Goal: Task Accomplishment & Management: Manage account settings

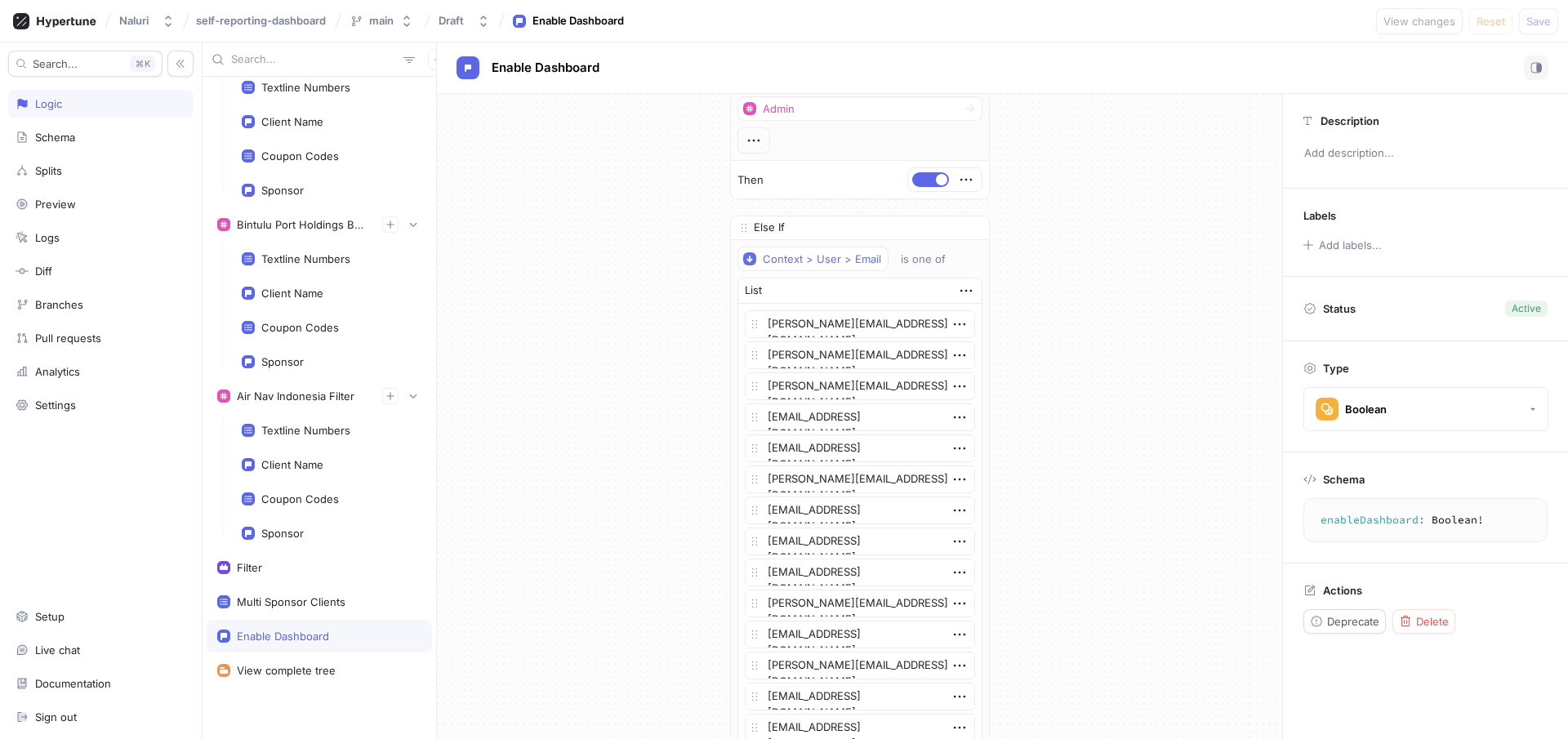
scroll to position [2804, 0]
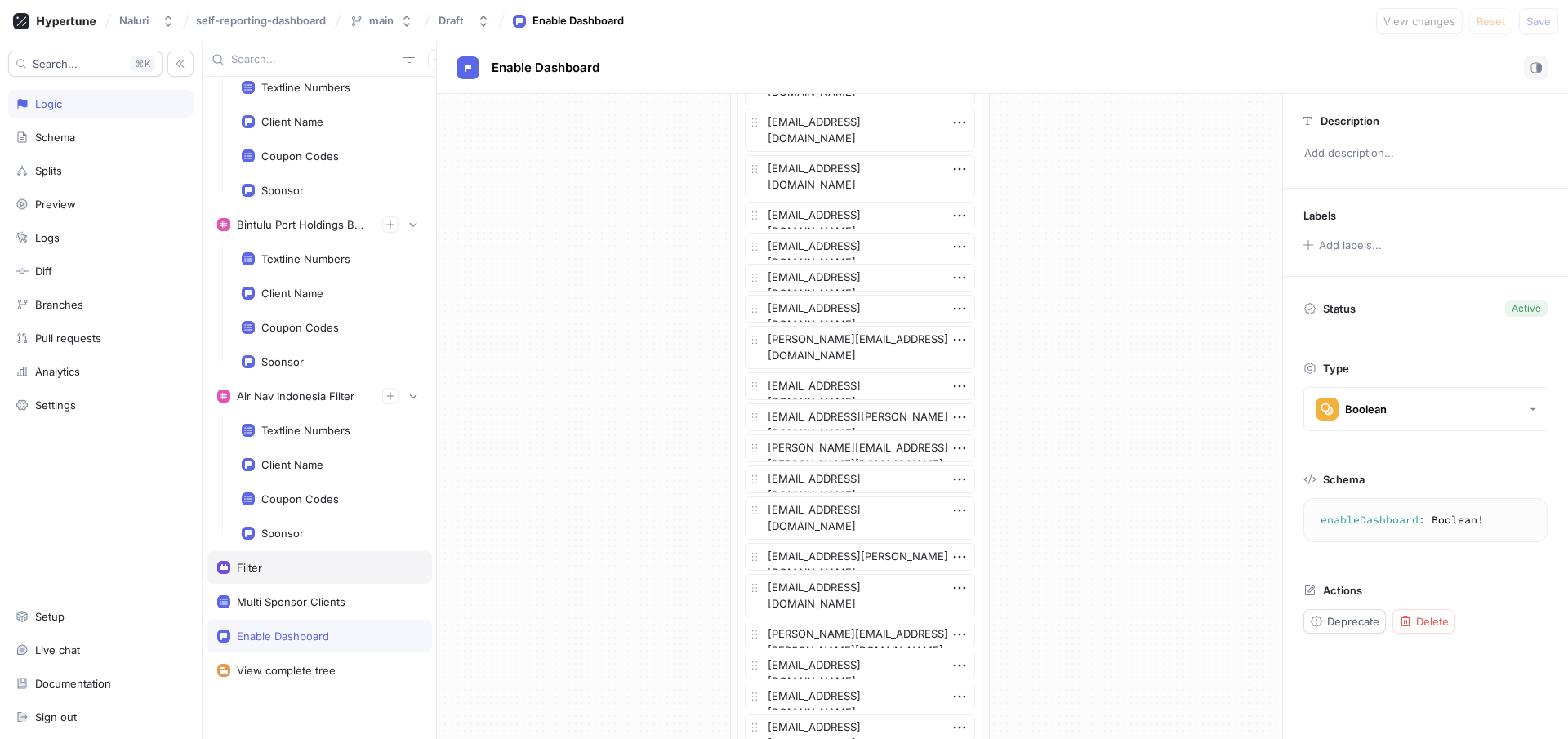
click at [276, 570] on div "Filter" at bounding box center [320, 567] width 204 height 13
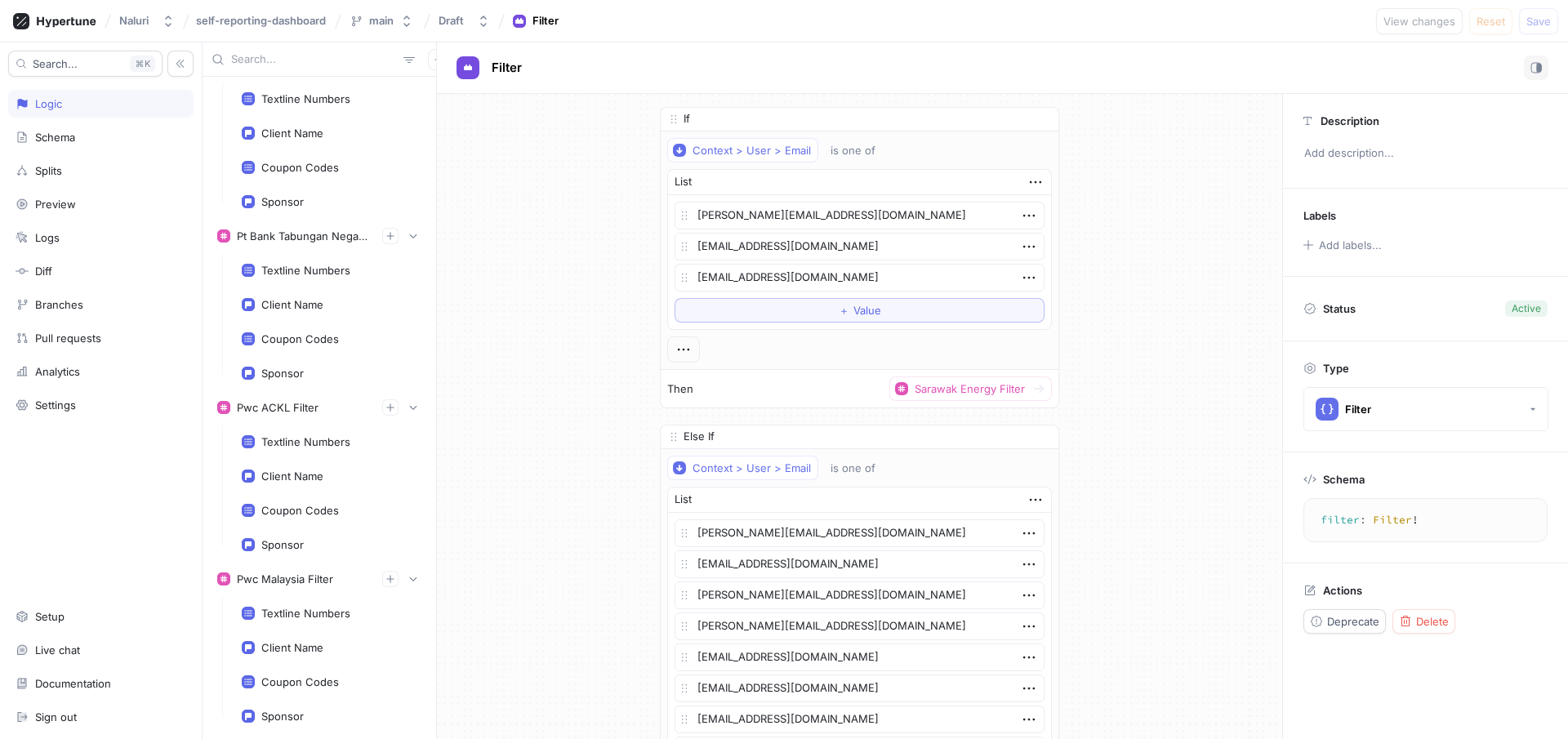
scroll to position [23240, 0]
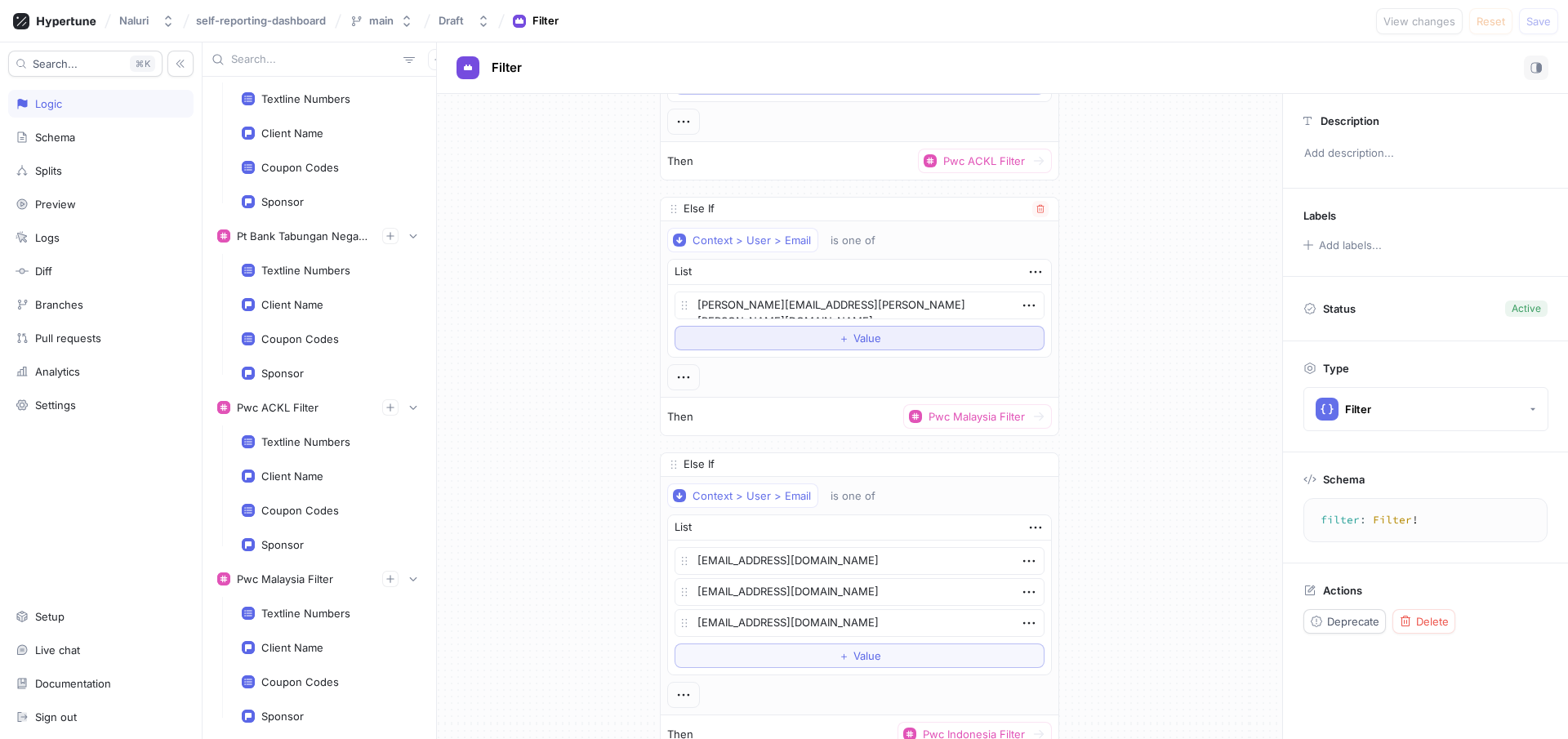
click at [878, 341] on button "＋ Value" at bounding box center [859, 338] width 370 height 24
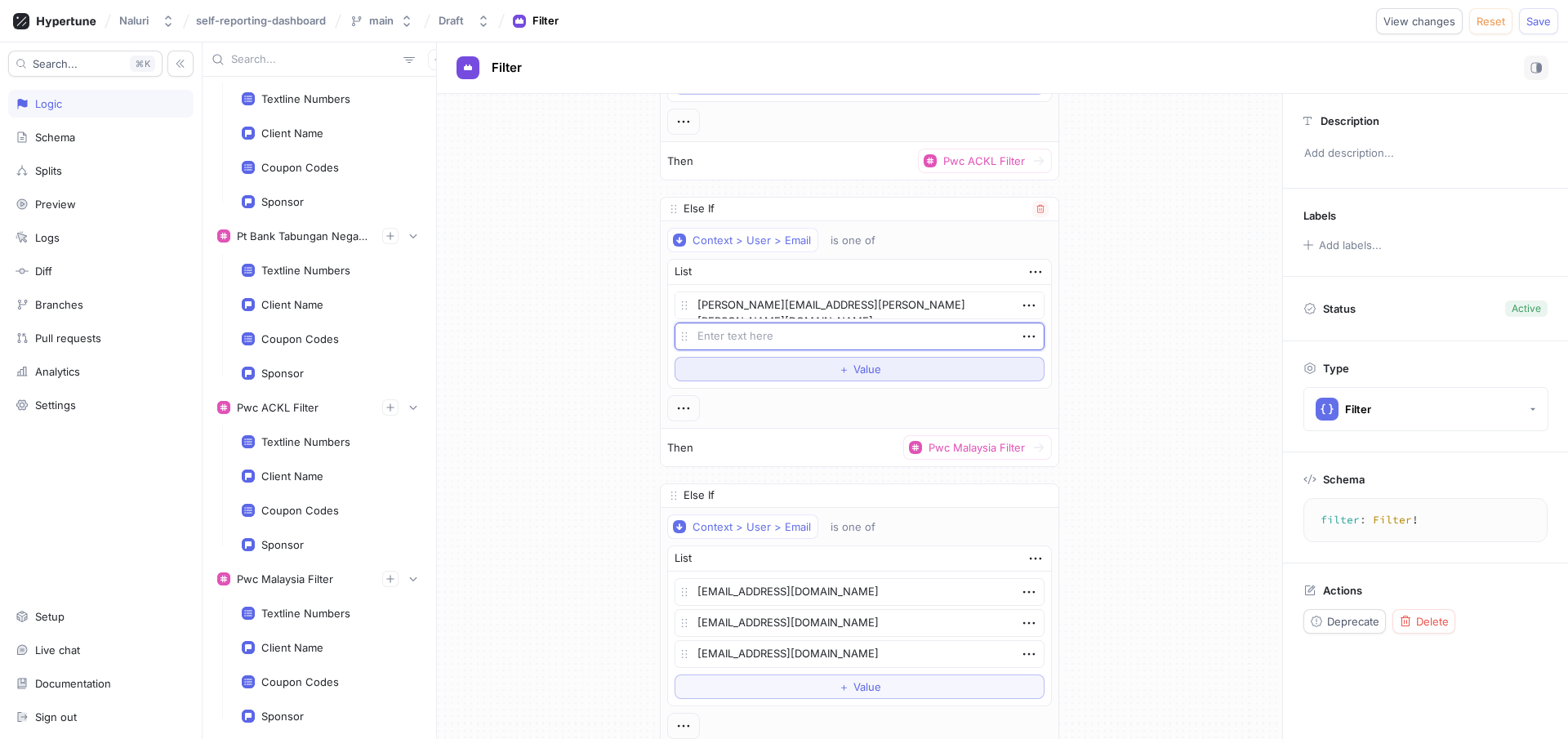
type textarea "x"
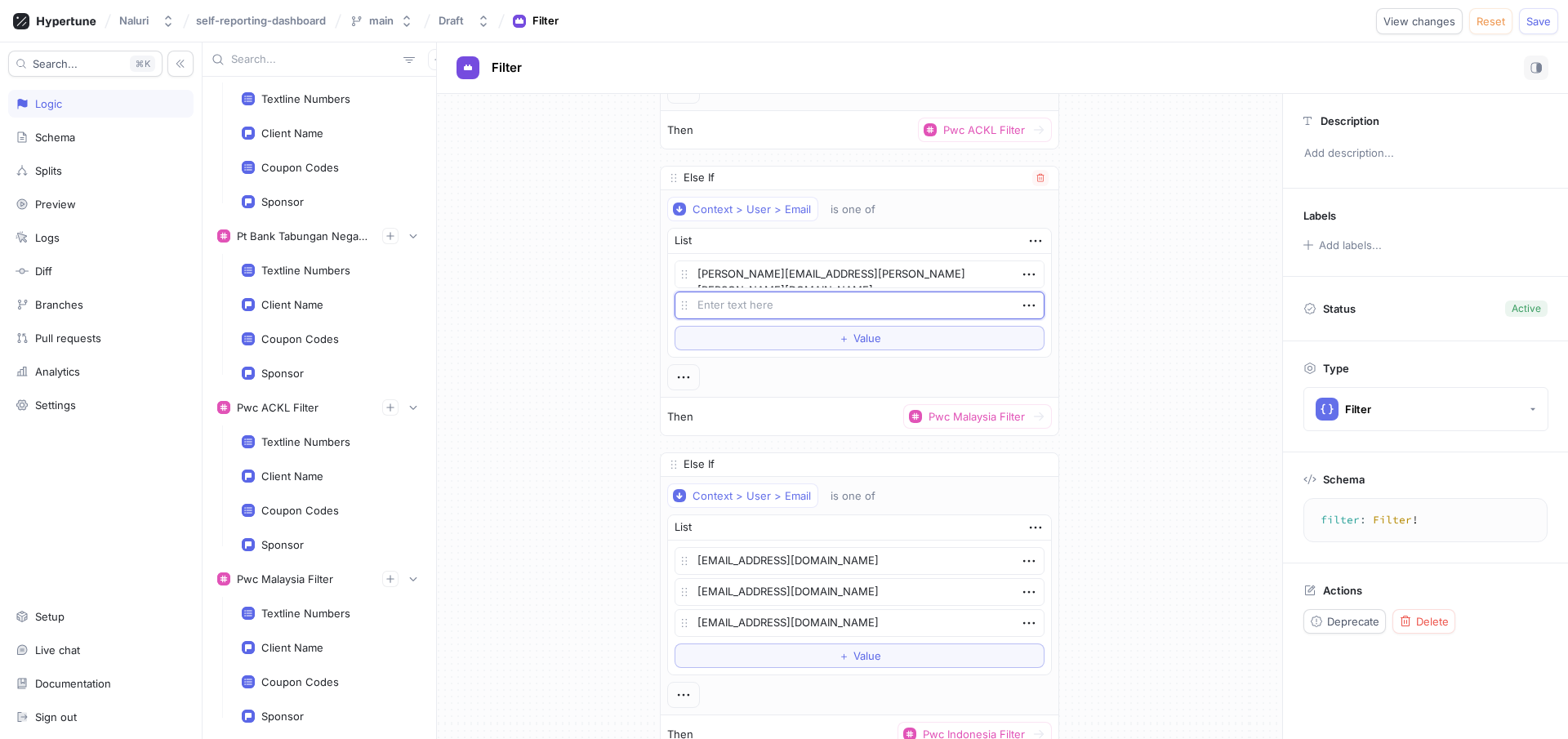
type textarea "[EMAIL_ADDRESS][DOMAIN_NAME]"
type textarea "x"
type textarea "[EMAIL_ADDRESS][DOMAIN_NAME]"
click at [1544, 20] on span "Save" at bounding box center [1538, 21] width 24 height 10
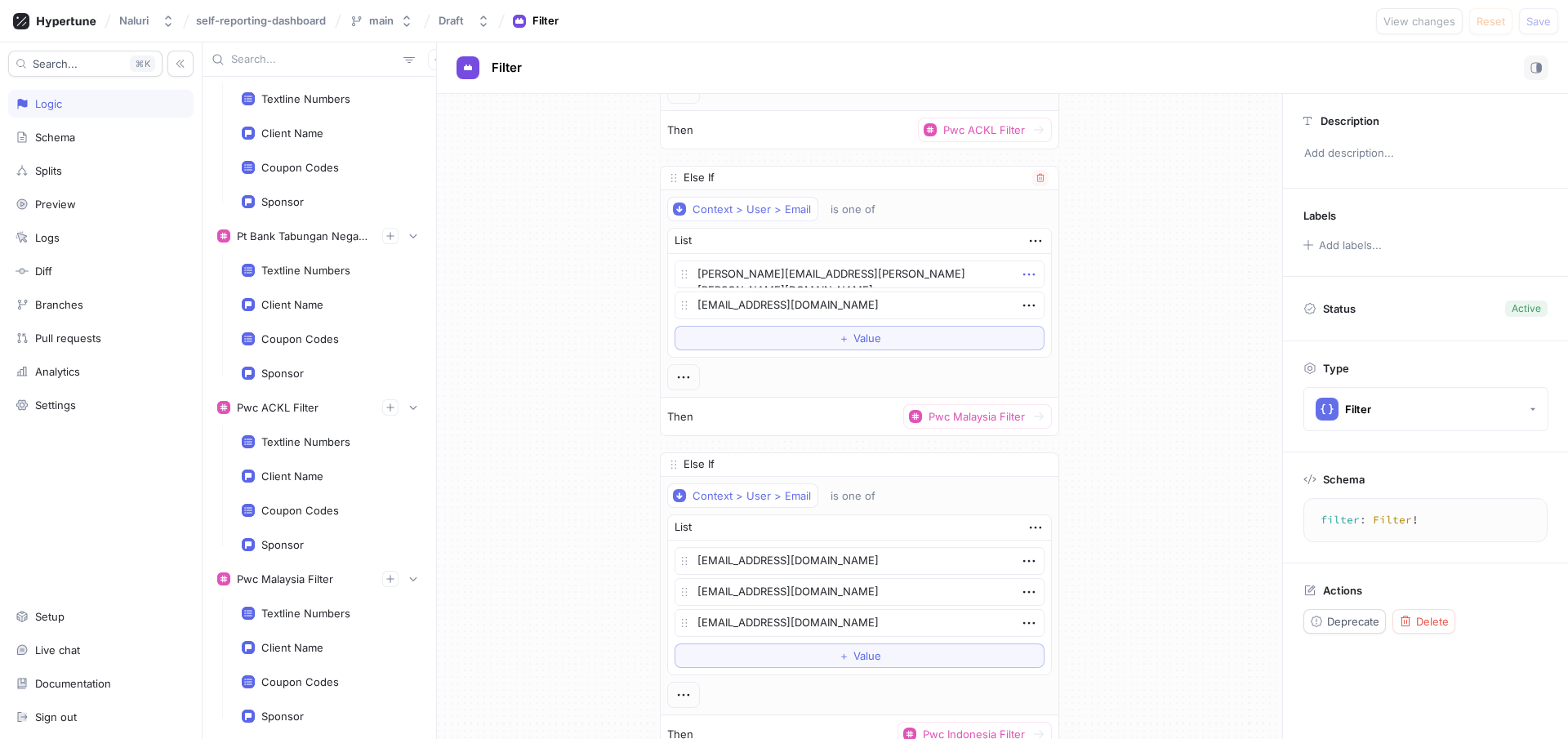
click at [1020, 271] on icon "button" at bounding box center [1029, 274] width 18 height 18
click at [1045, 299] on p "Delete" at bounding box center [1030, 305] width 32 height 16
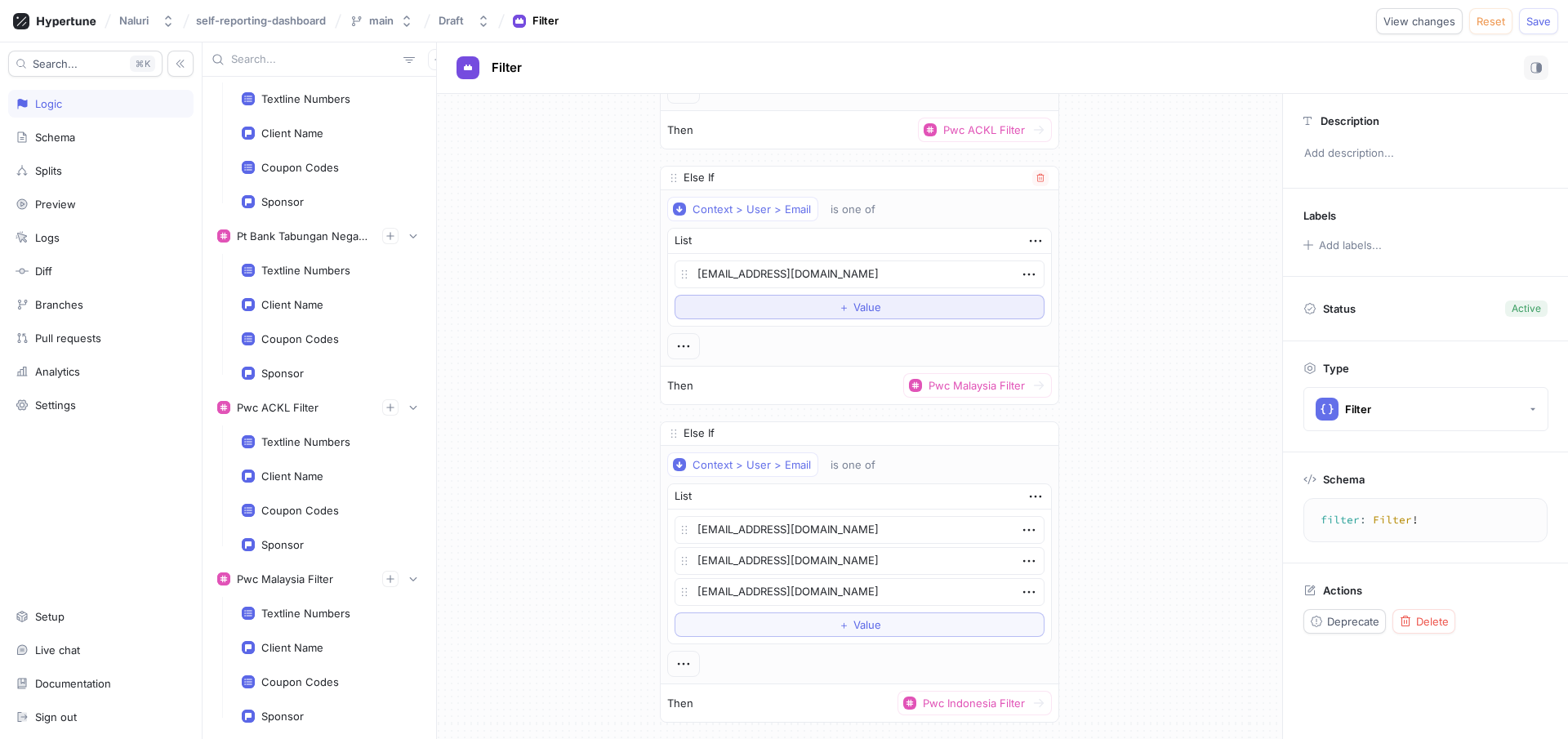
click at [949, 308] on button "＋ Value" at bounding box center [859, 306] width 370 height 24
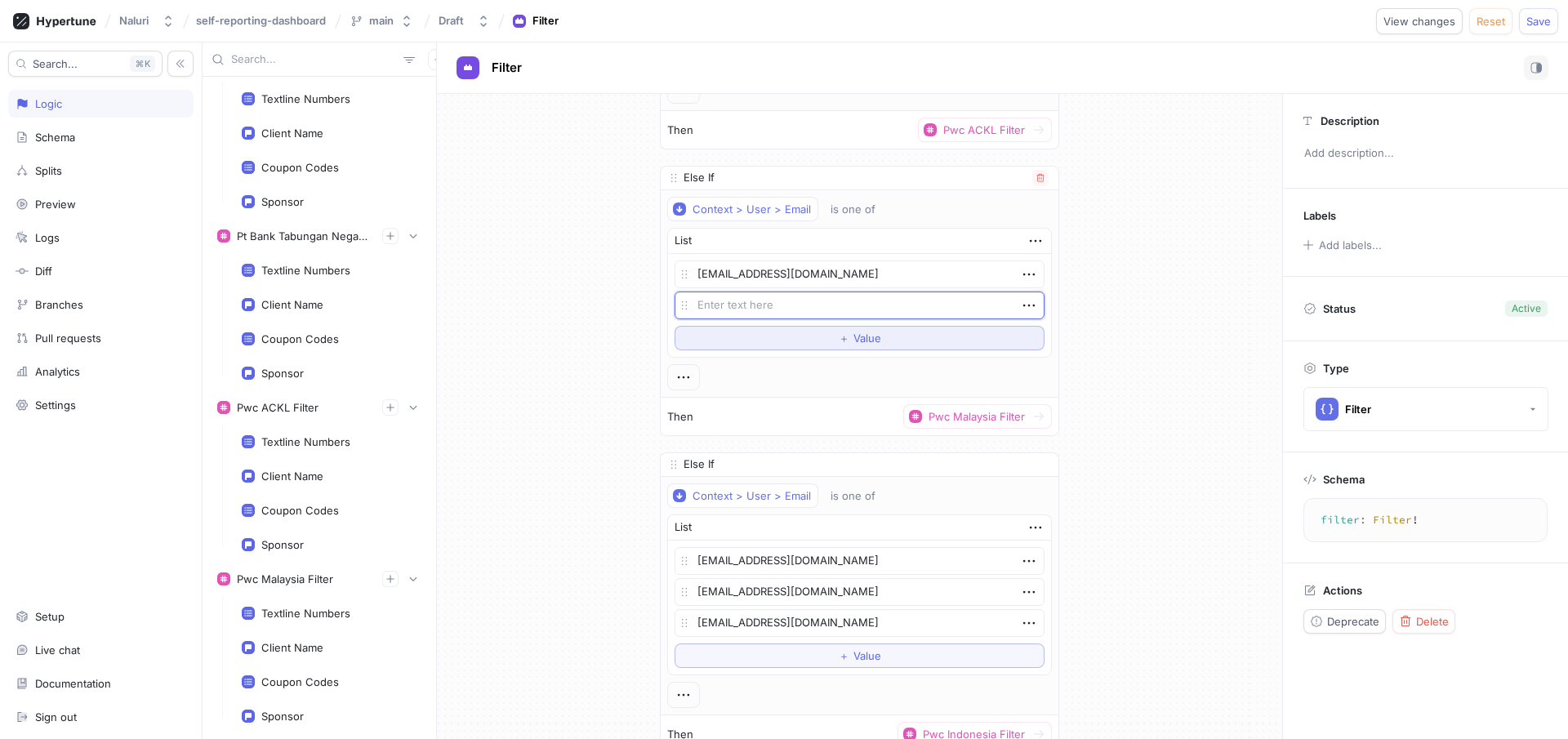
type textarea "x"
type textarea "[PERSON_NAME][EMAIL_ADDRESS][PERSON_NAME][PERSON_NAME][DOMAIN_NAME]"
type textarea "x"
type textarea "[PERSON_NAME][EMAIL_ADDRESS][PERSON_NAME][PERSON_NAME][DOMAIN_NAME]"
click at [1546, 26] on span "Save" at bounding box center [1538, 21] width 24 height 10
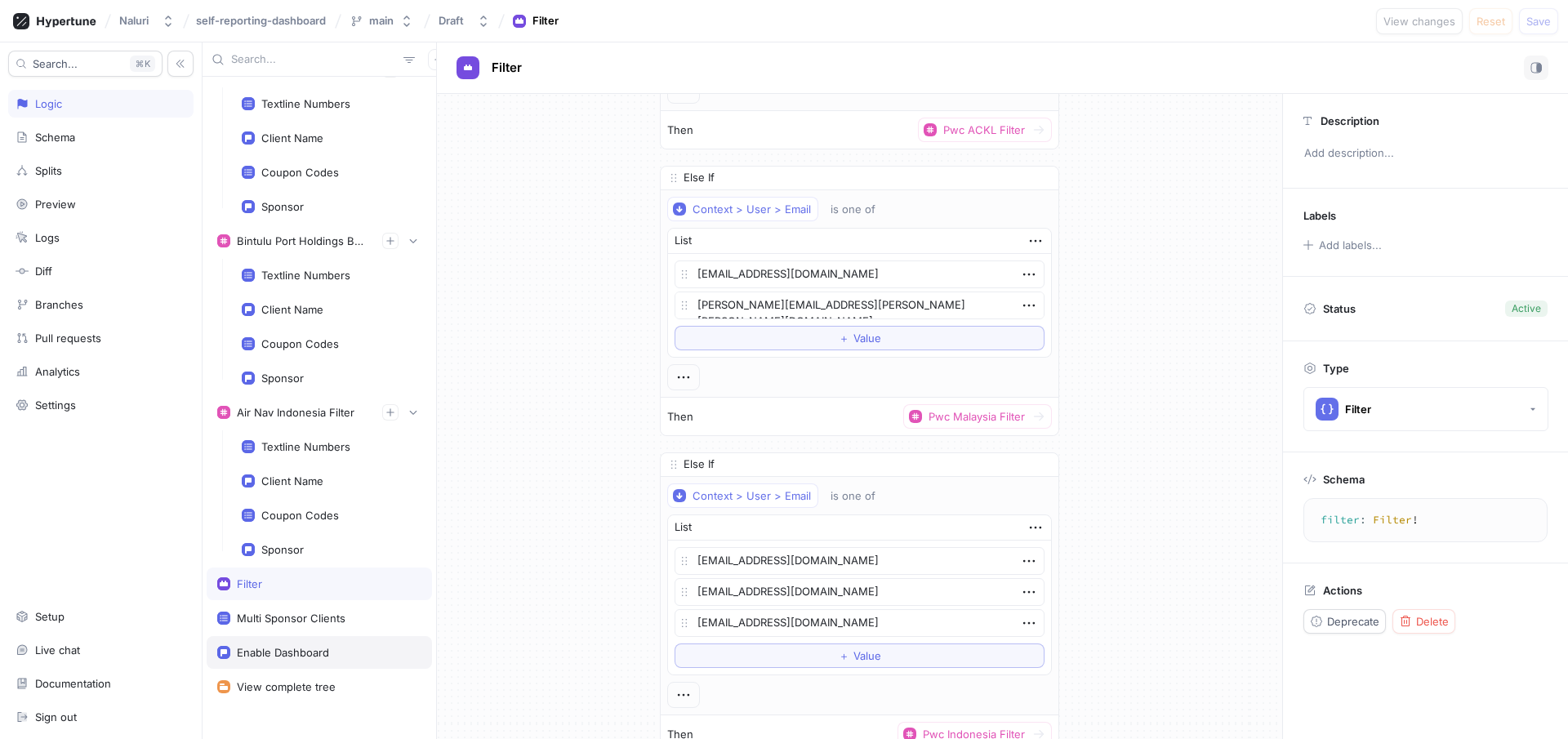
scroll to position [13320, 0]
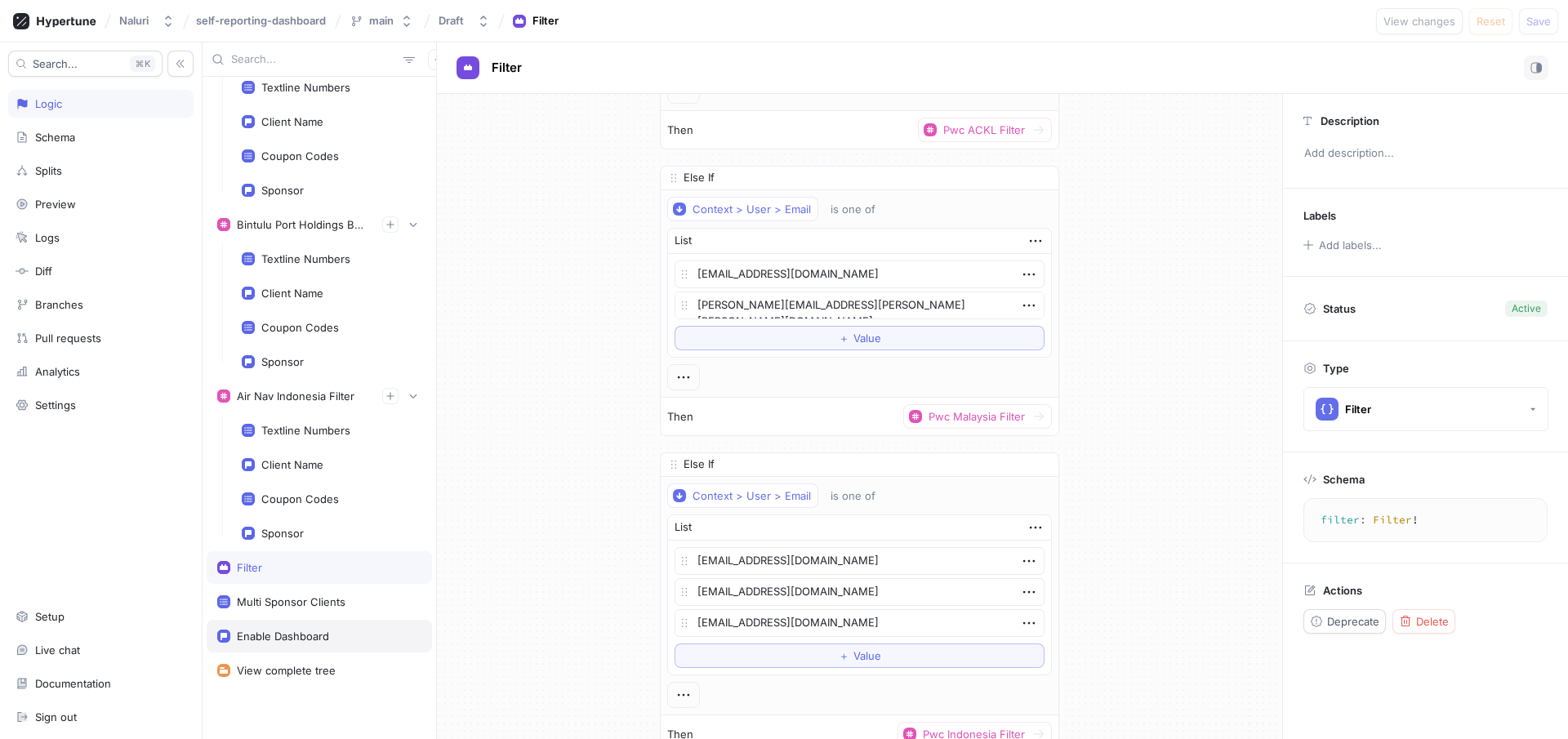
click at [318, 633] on div "Enable Dashboard" at bounding box center [282, 636] width 92 height 13
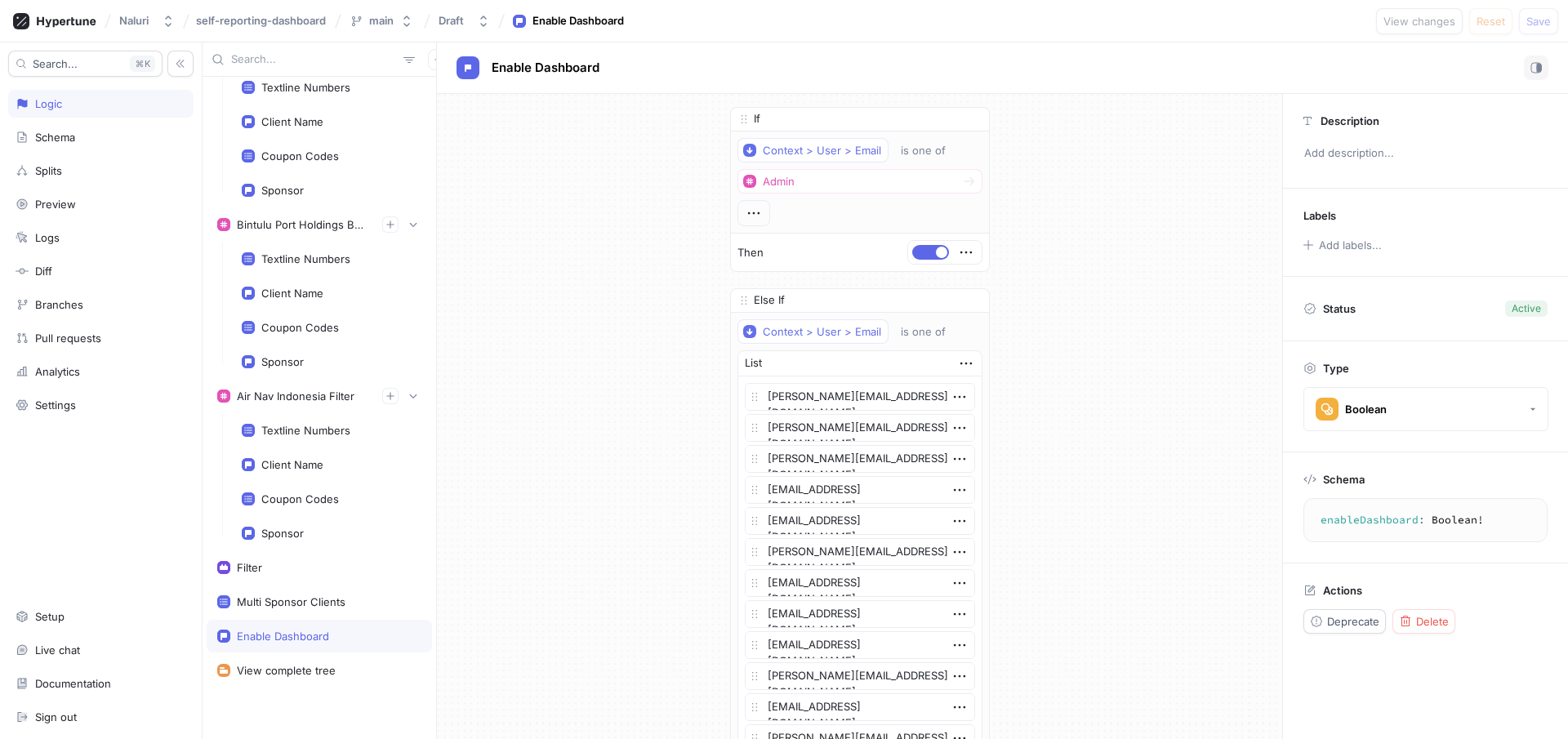
scroll to position [4200, 0]
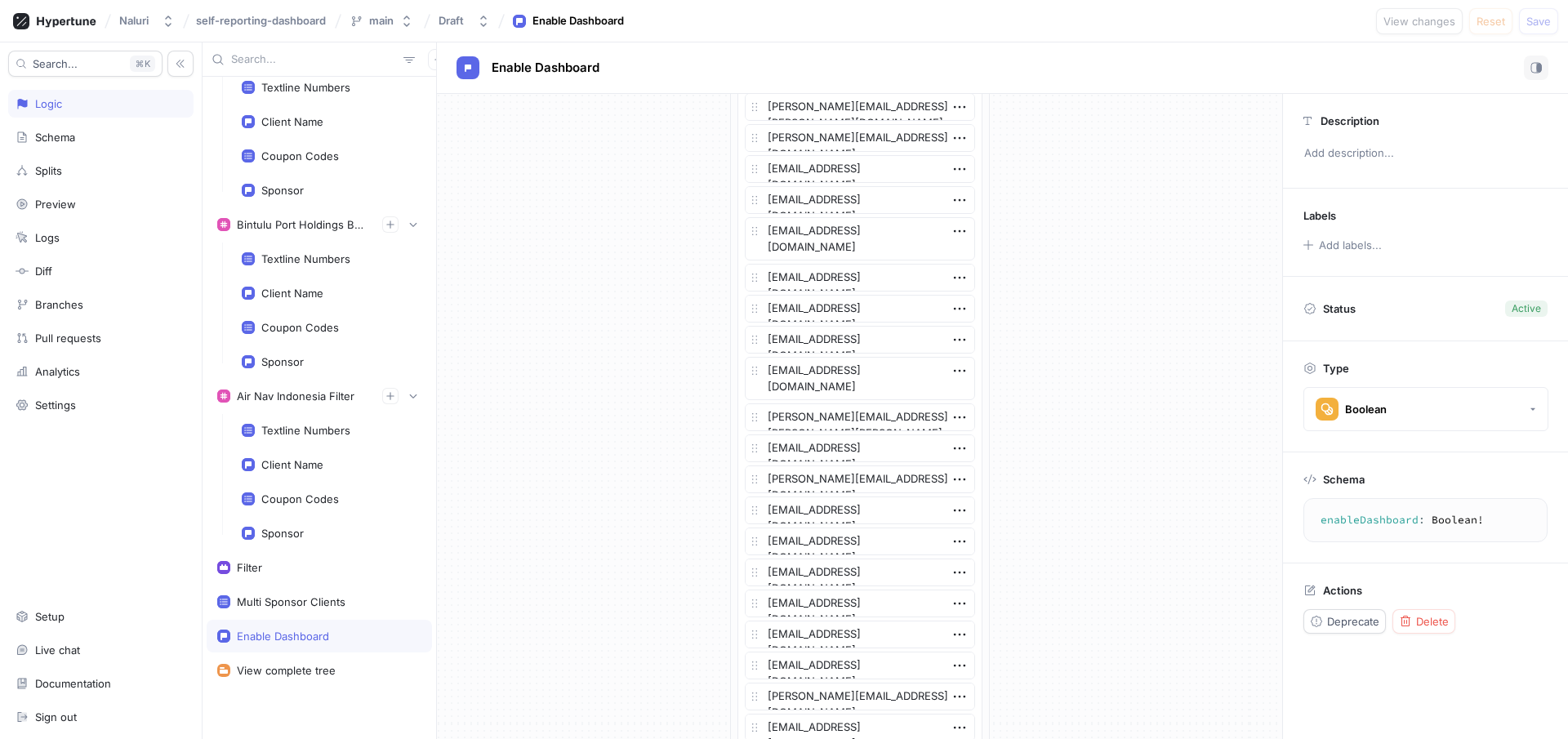
click at [955, 417] on icon "button" at bounding box center [959, 417] width 18 height 18
click at [985, 443] on p "Delete" at bounding box center [984, 448] width 32 height 16
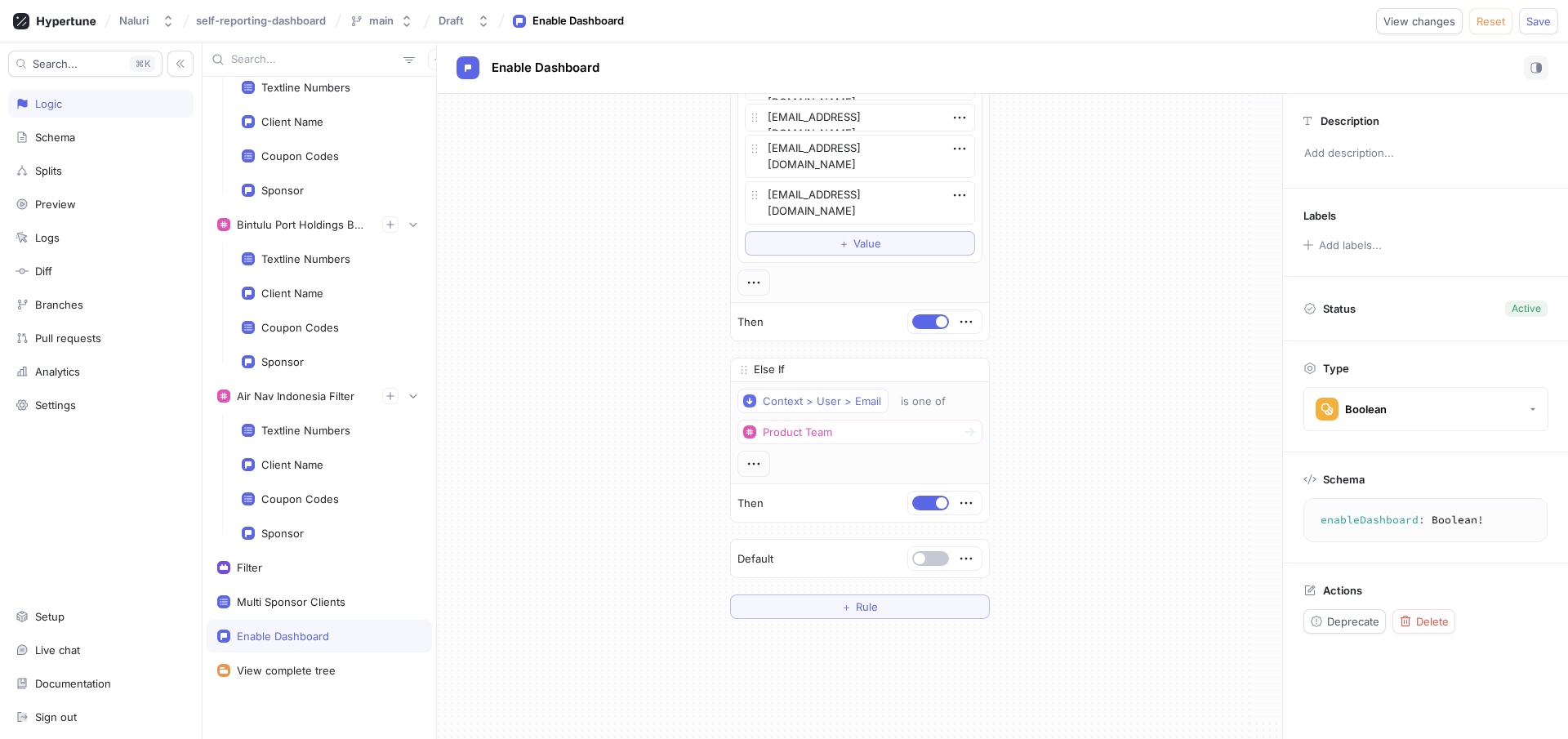
scroll to position [4886, 0]
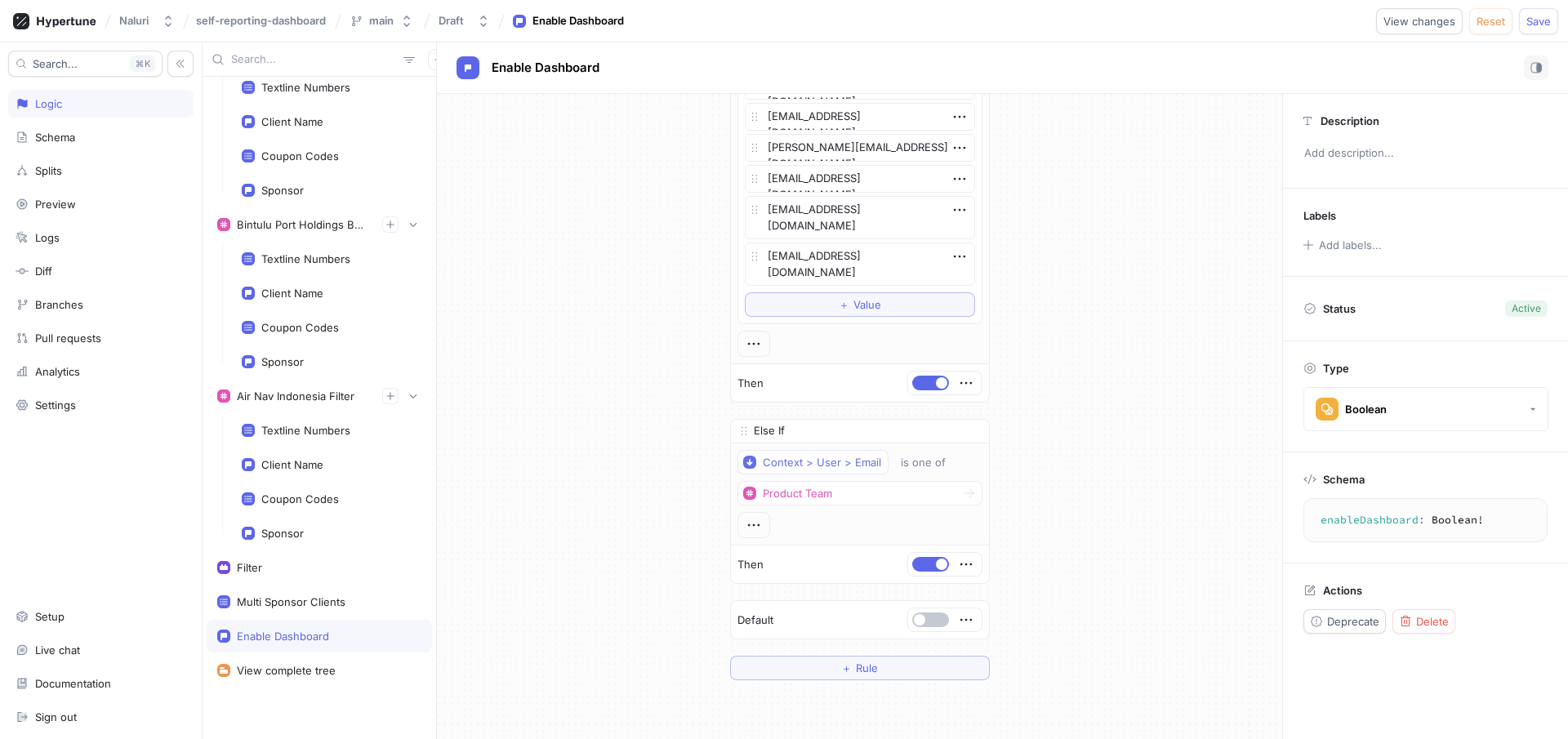
scroll to position [4691, 0]
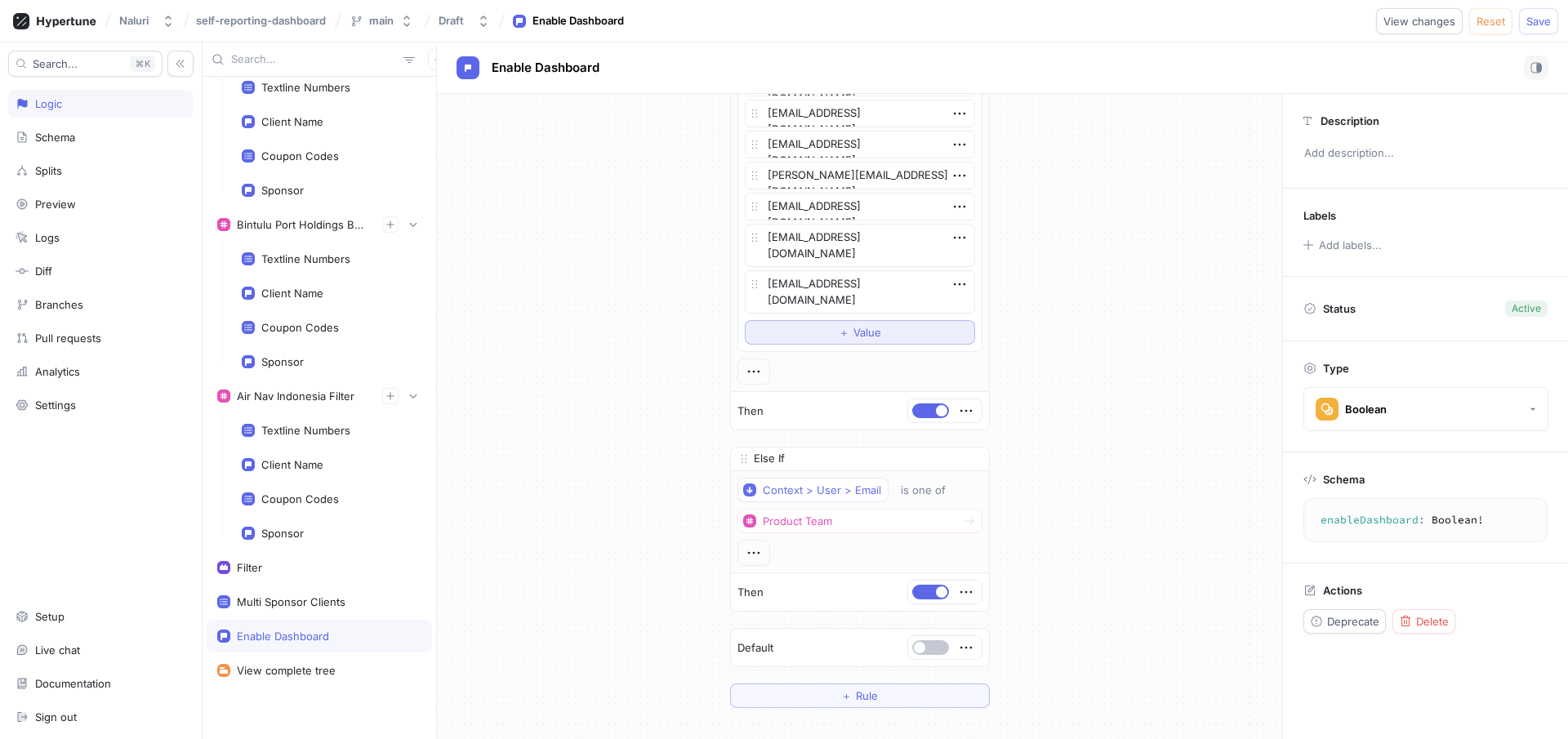
click at [854, 330] on span "Value" at bounding box center [867, 332] width 28 height 10
type textarea "x"
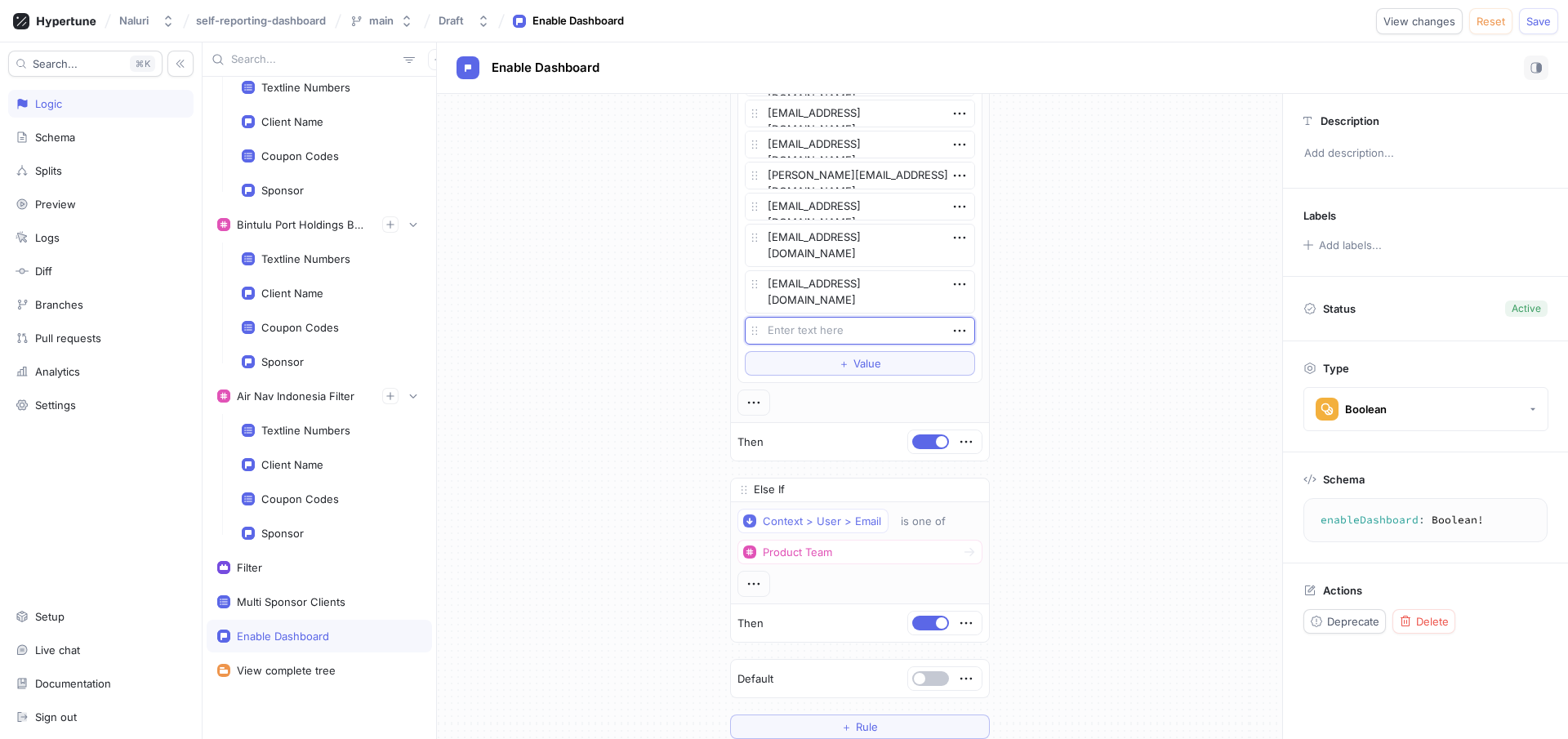
type textarea "[PERSON_NAME][EMAIL_ADDRESS][PERSON_NAME][PERSON_NAME][DOMAIN_NAME]"
type textarea "x"
type textarea "[PERSON_NAME][EMAIL_ADDRESS][PERSON_NAME][PERSON_NAME][DOMAIN_NAME]"
click at [1549, 17] on span "Save" at bounding box center [1538, 21] width 24 height 10
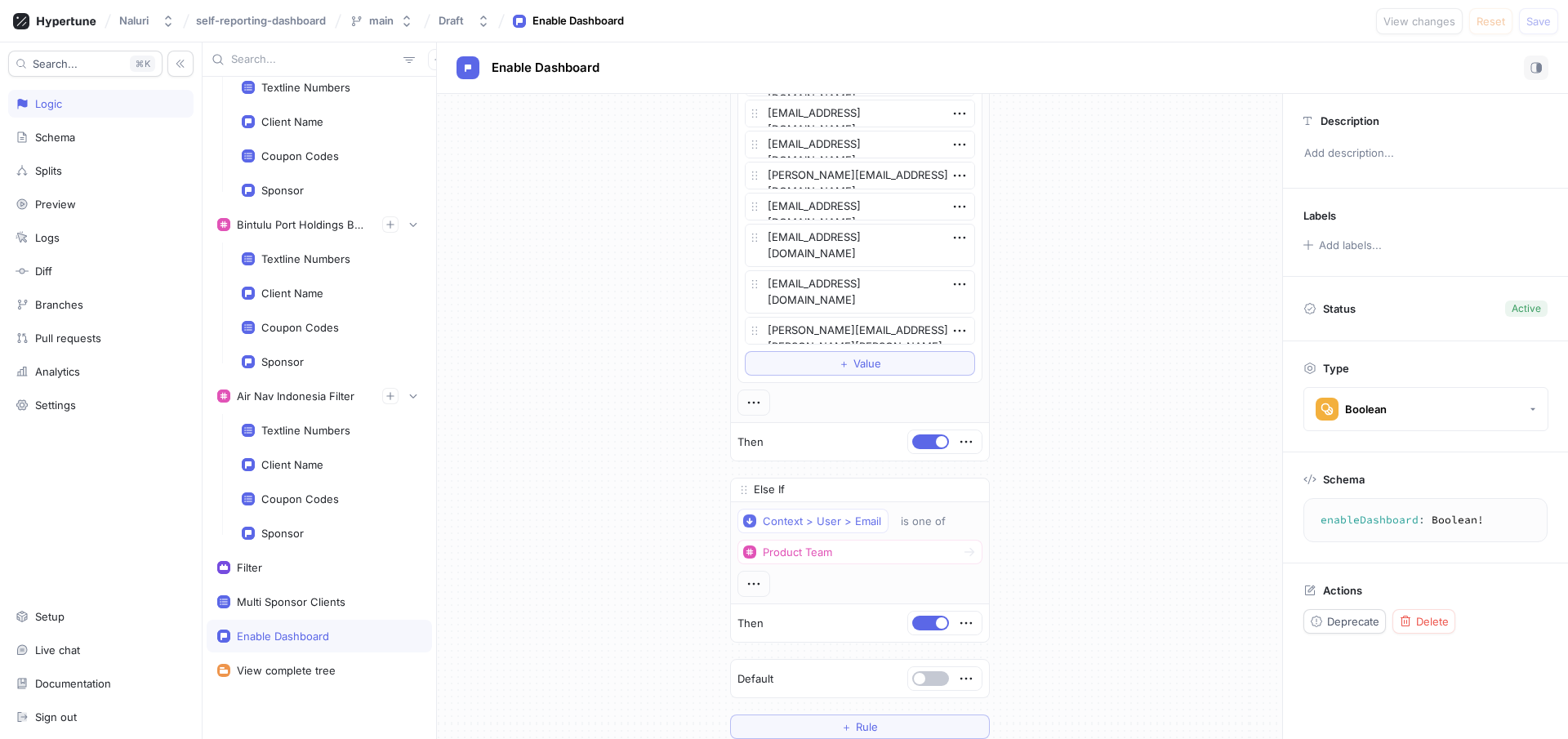
scroll to position [9878, 0]
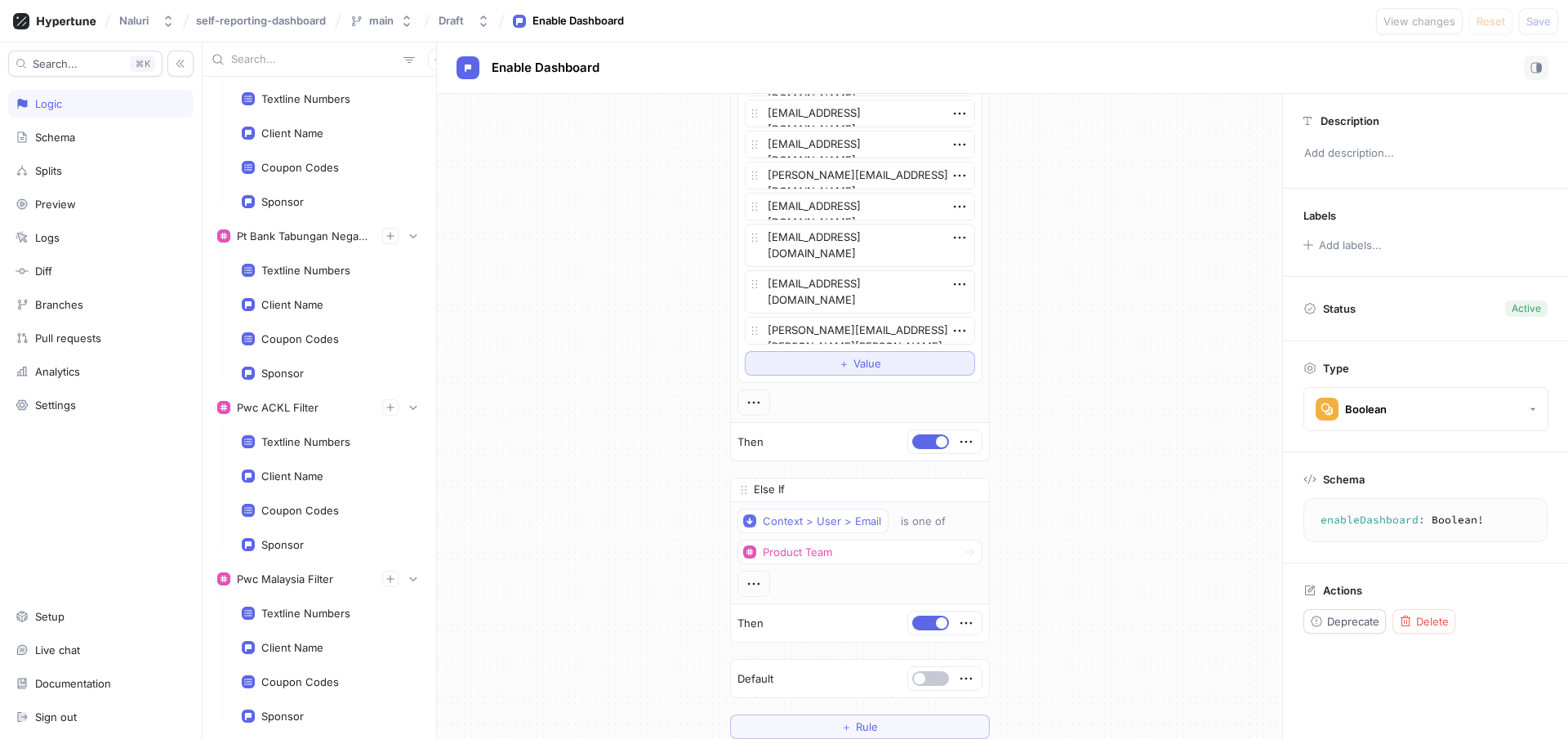
click at [882, 365] on button "＋ Value" at bounding box center [860, 363] width 230 height 24
type textarea "x"
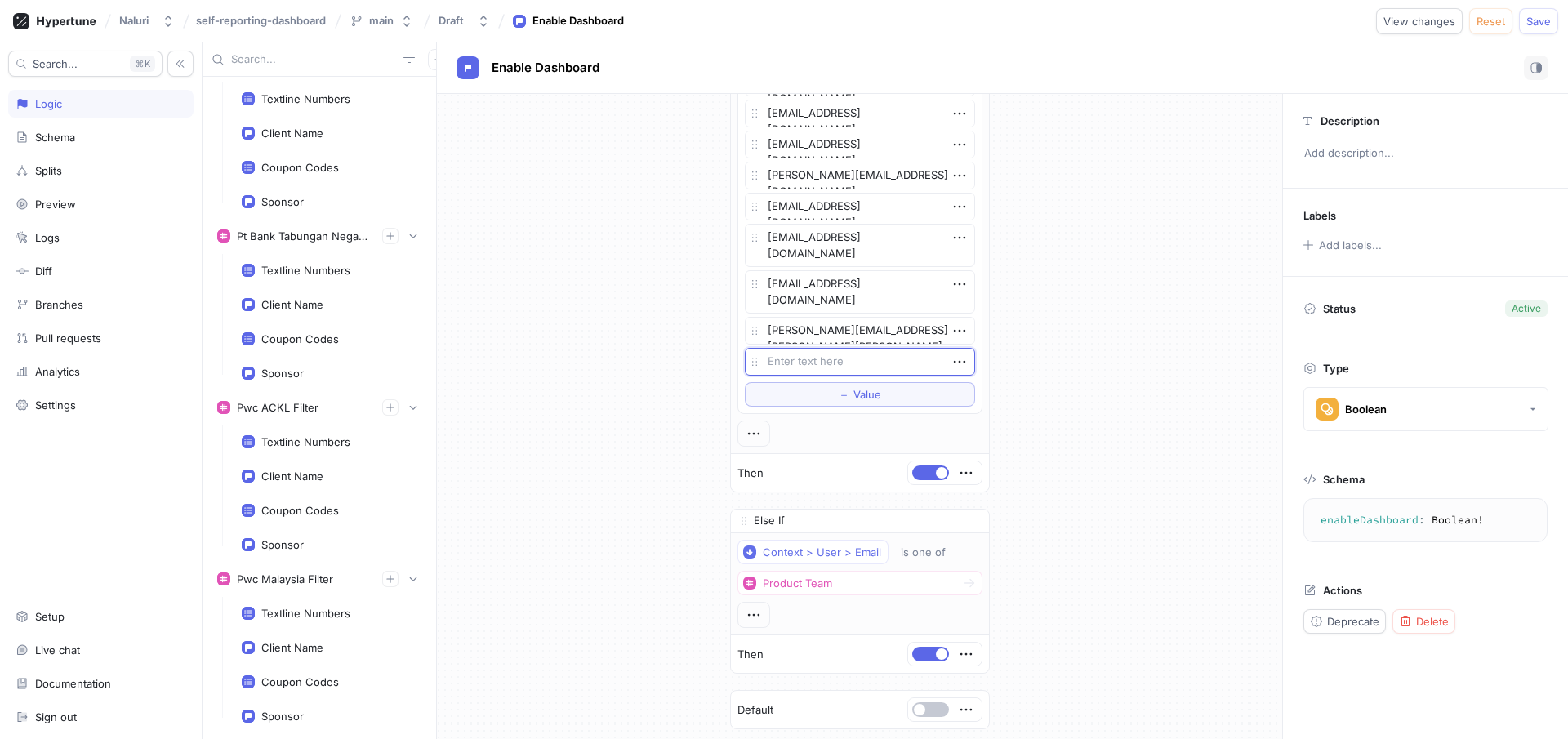
type textarea "[EMAIL_ADDRESS][DOMAIN_NAME]"
type textarea "x"
type textarea "[EMAIL_ADDRESS][DOMAIN_NAME]"
click at [830, 397] on button "＋ Value" at bounding box center [860, 394] width 230 height 24
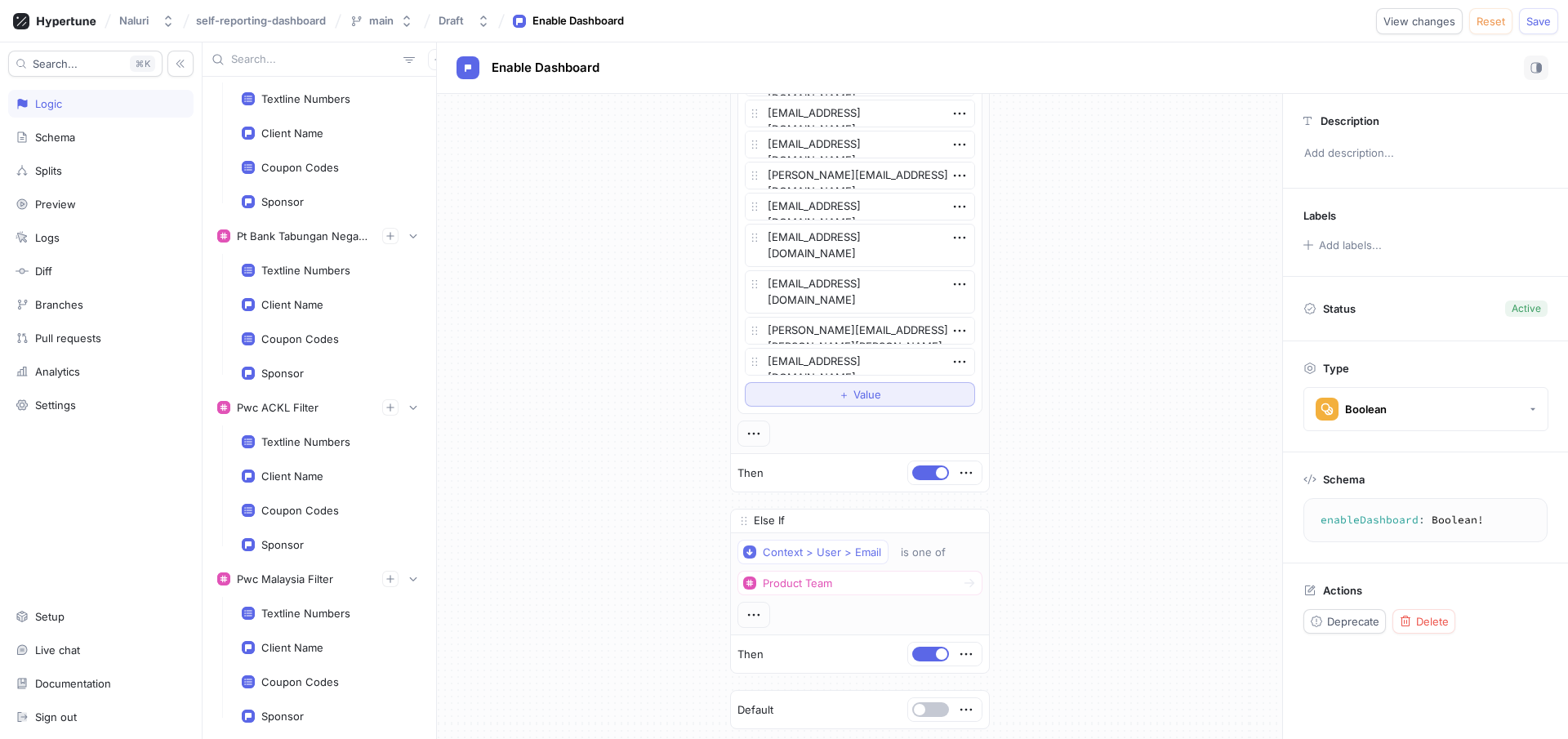
type textarea "x"
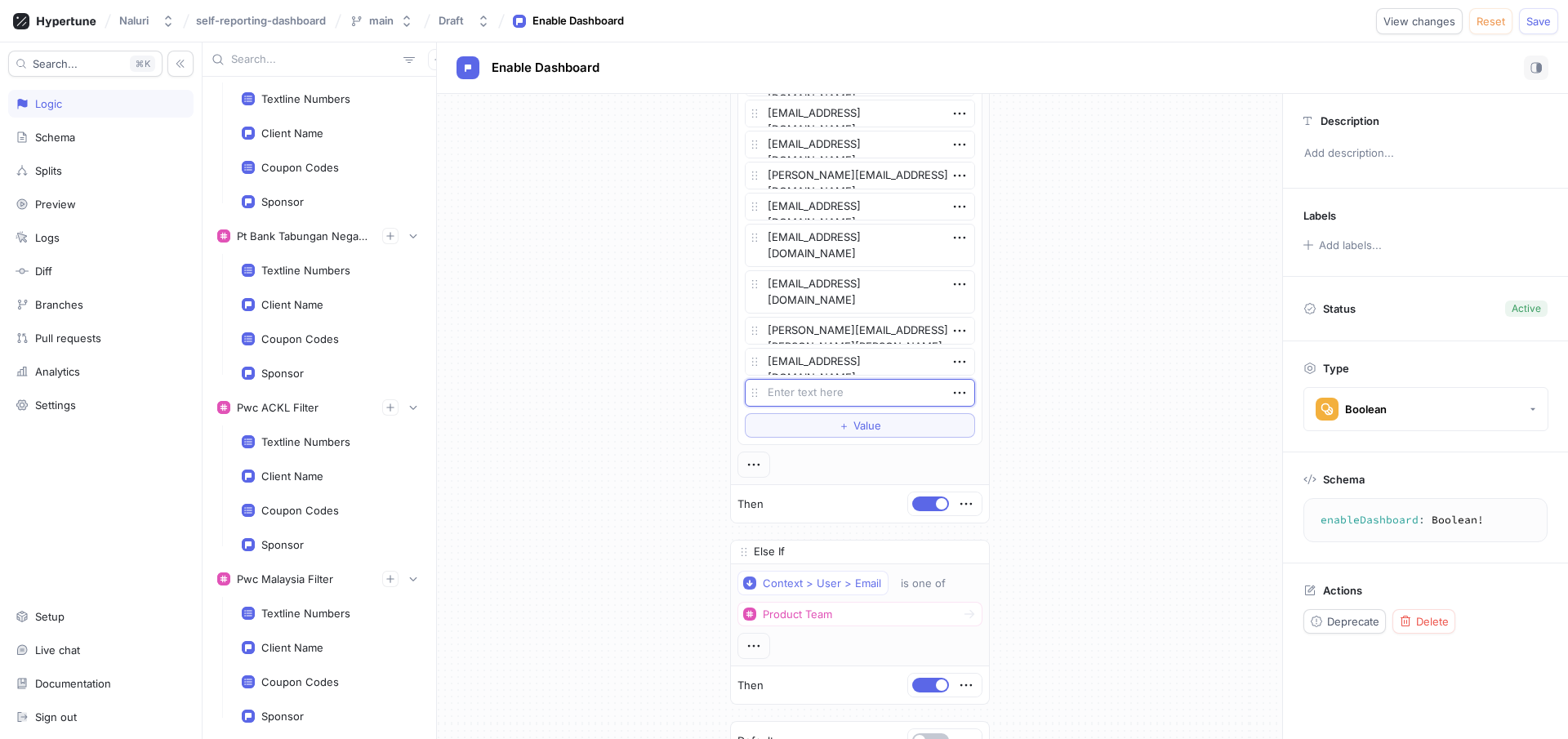
type textarea "[EMAIL_ADDRESS][DOMAIN_NAME]"
type textarea "x"
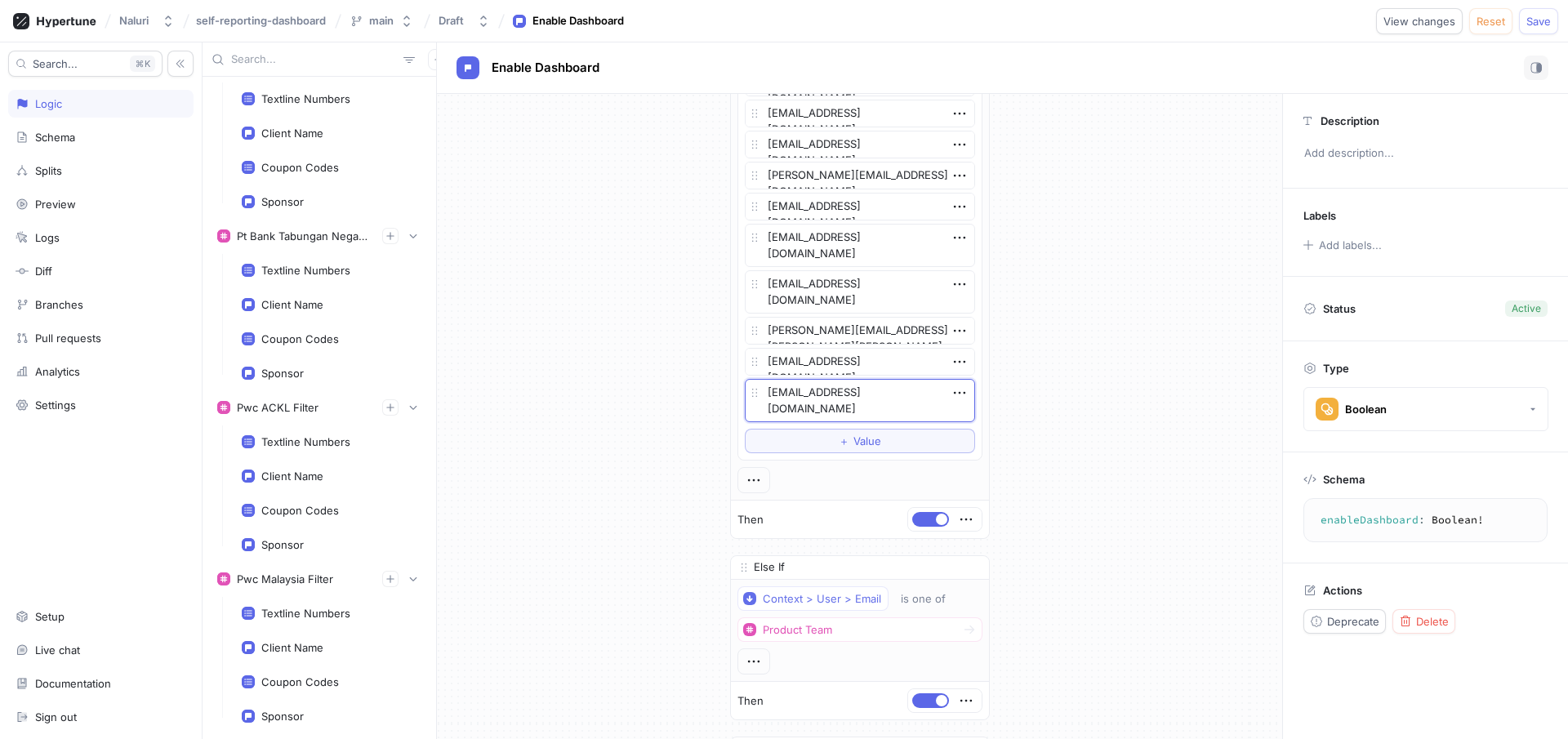
type textarea "[EMAIL_ADDRESS][DOMAIN_NAME]"
click at [1529, 21] on span "Save" at bounding box center [1538, 21] width 24 height 10
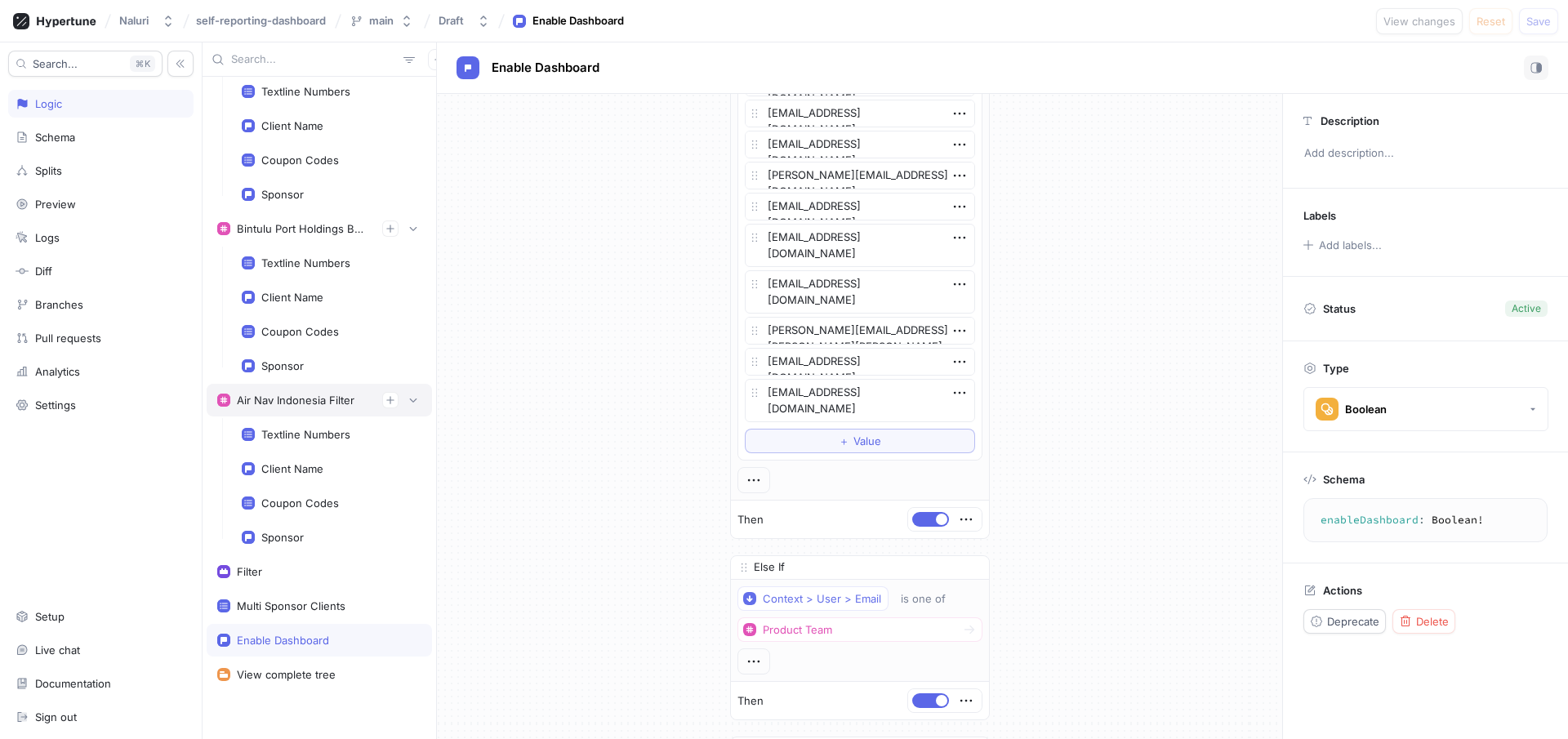
scroll to position [13320, 0]
click at [334, 567] on div "Filter" at bounding box center [320, 567] width 204 height 13
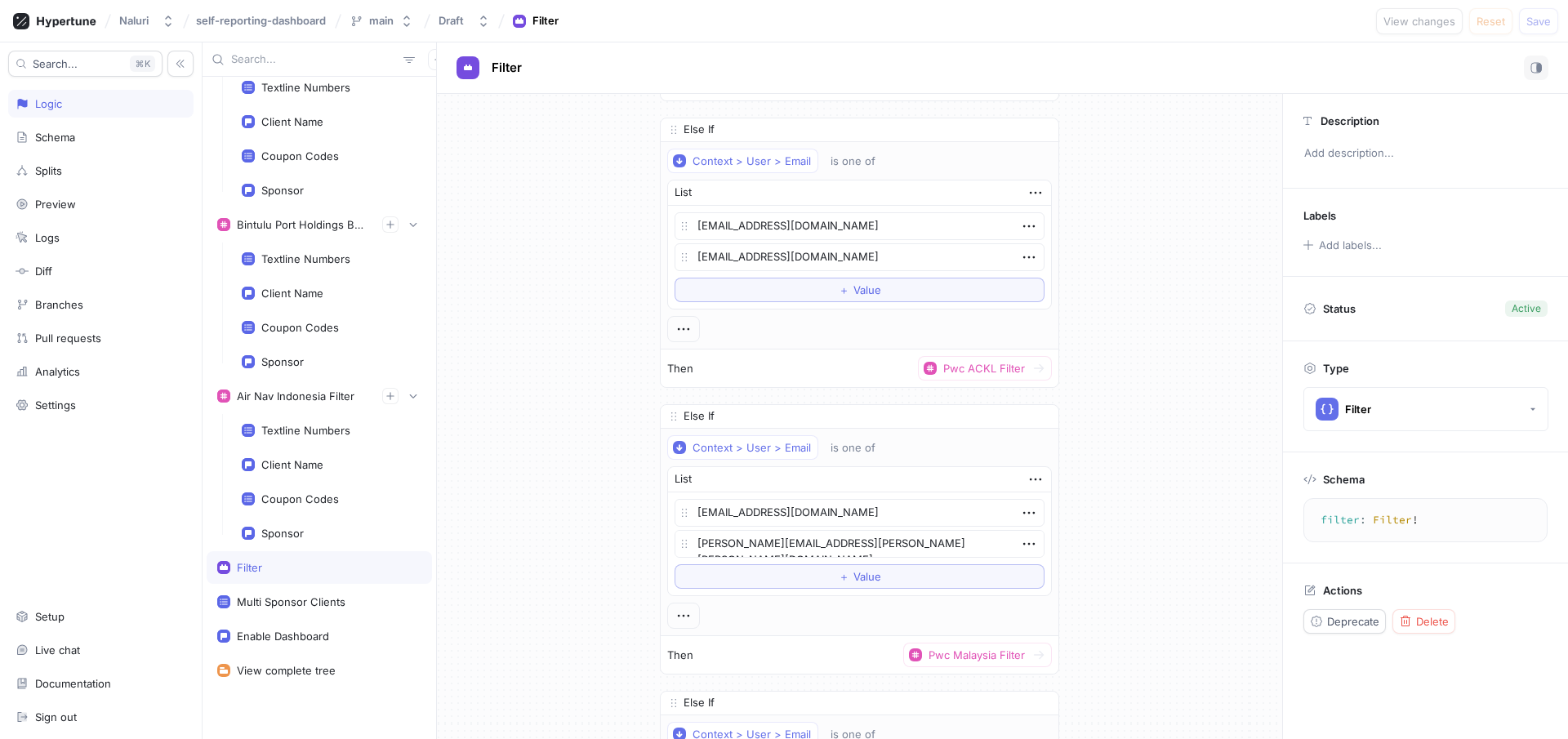
scroll to position [23031, 0]
type textarea "x"
